Goal: Information Seeking & Learning: Learn about a topic

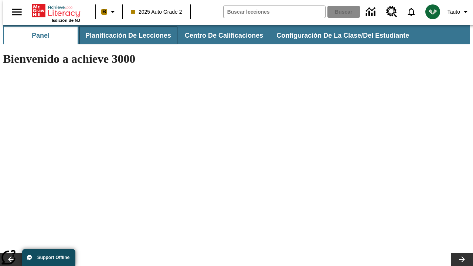
click at [124, 35] on button "Planificación de lecciones" at bounding box center [128, 36] width 98 height 18
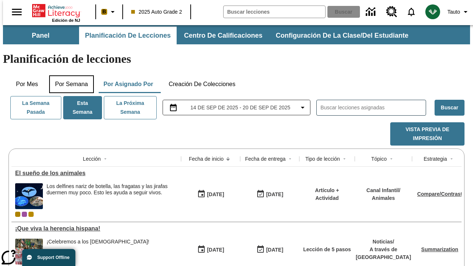
click at [69, 75] on button "Por semana" at bounding box center [71, 84] width 45 height 18
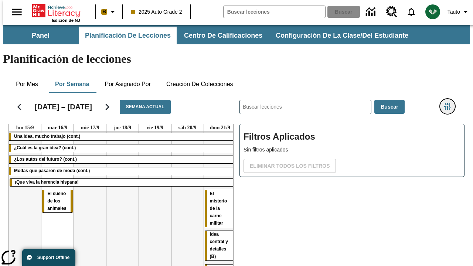
click at [450, 103] on icon "Menú lateral de filtros" at bounding box center [447, 106] width 7 height 7
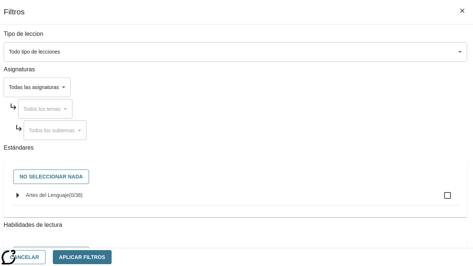
click at [326, 52] on body "[MEDICAL_DATA] al contenido principal Edición de NJ B 2025 Auto Grade 2 Buscar …" at bounding box center [236, 183] width 467 height 316
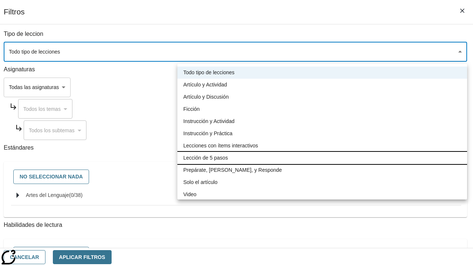
click at [322, 158] on li "Lección de 5 pasos" at bounding box center [322, 158] width 290 height 12
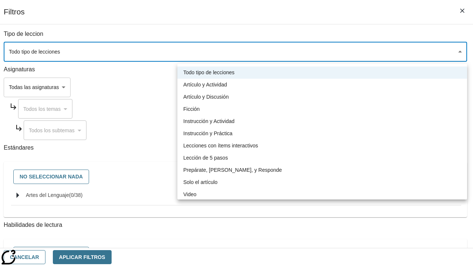
type input "1"
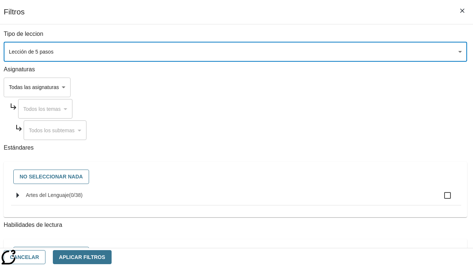
click at [326, 179] on body "[MEDICAL_DATA] al contenido principal Edición de NJ B 2025 Auto Grade 2 Buscar …" at bounding box center [236, 183] width 467 height 316
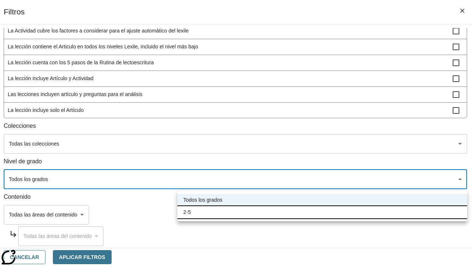
click at [322, 212] on li "2-5" at bounding box center [322, 212] width 290 height 12
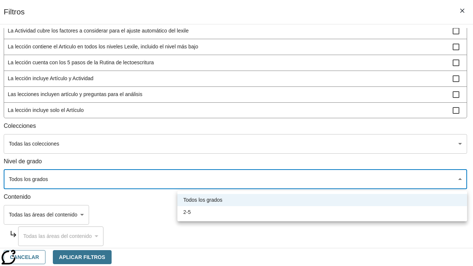
type input "1"
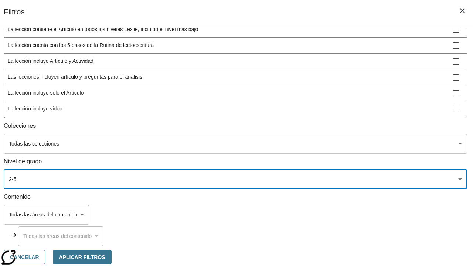
scroll to position [279, 1]
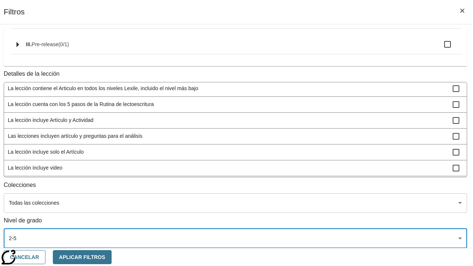
click at [324, 164] on span "La lección incluye video" at bounding box center [230, 168] width 445 height 8
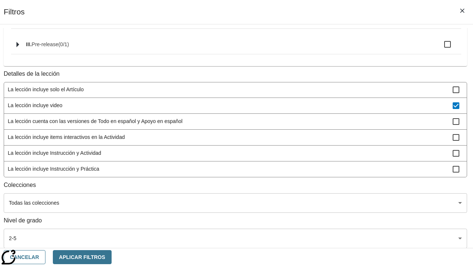
checkbox input "true"
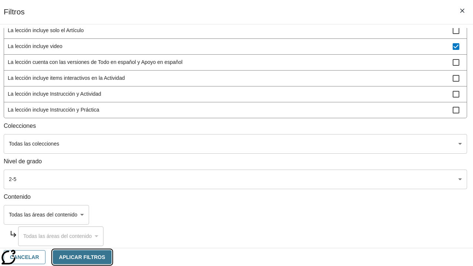
click at [112, 257] on button "Aplicar Filtros" at bounding box center [82, 257] width 59 height 14
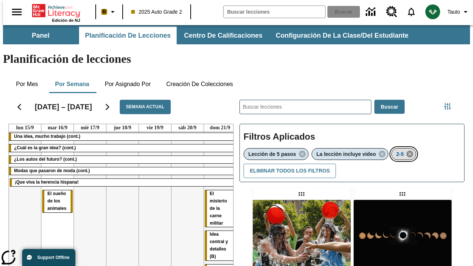
click at [411, 150] on icon "Eliminar 2-5 el ítem seleccionado del filtro" at bounding box center [410, 154] width 8 height 8
click at [450, 103] on icon "Menú lateral de filtros" at bounding box center [447, 106] width 7 height 7
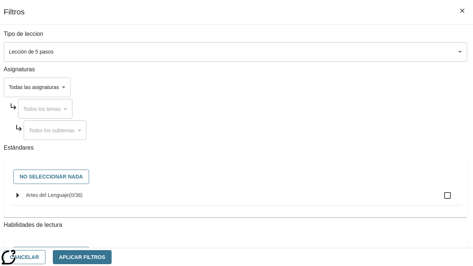
click at [69, 198] on span "Artes del Lenguaje" at bounding box center [47, 195] width 43 height 6
